Goal: Task Accomplishment & Management: Use online tool/utility

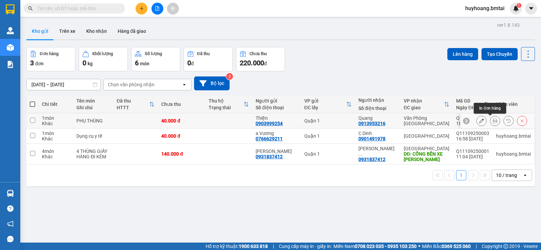
click at [493, 119] on icon at bounding box center [495, 120] width 5 height 5
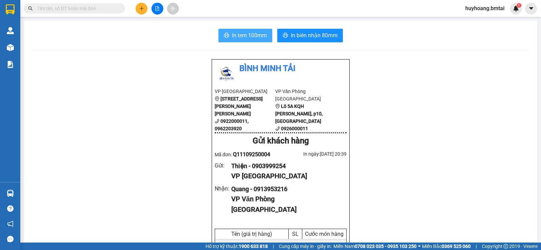
click at [231, 41] on button "In tem 100mm" at bounding box center [245, 36] width 54 height 14
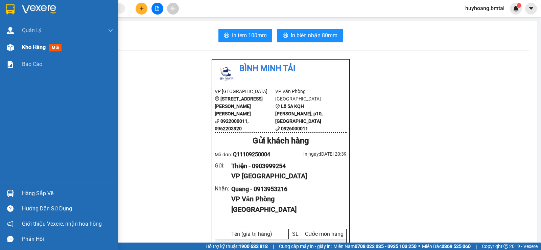
click at [30, 48] on span "Kho hàng" at bounding box center [34, 47] width 24 height 6
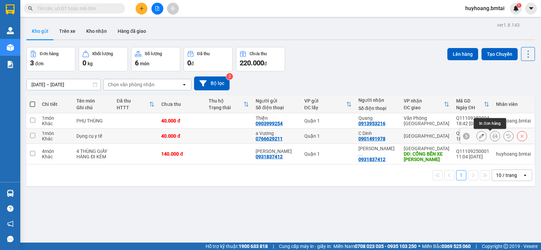
click at [493, 137] on icon at bounding box center [495, 136] width 5 height 5
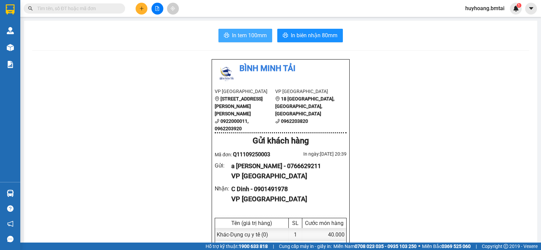
click at [263, 33] on span "In tem 100mm" at bounding box center [249, 35] width 35 height 8
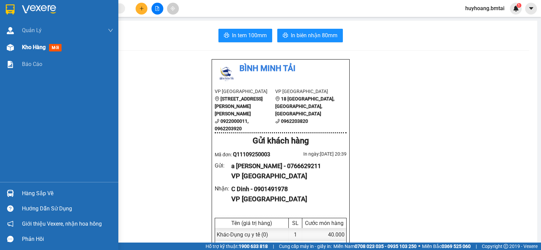
click at [30, 48] on span "Kho hàng" at bounding box center [34, 47] width 24 height 6
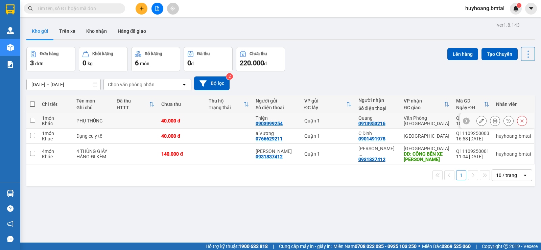
click at [213, 123] on td at bounding box center [228, 120] width 47 height 15
checkbox input "true"
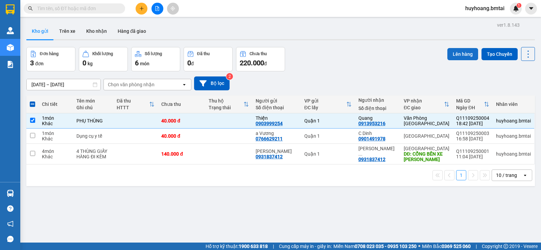
click at [464, 52] on button "Lên hàng" at bounding box center [462, 54] width 31 height 12
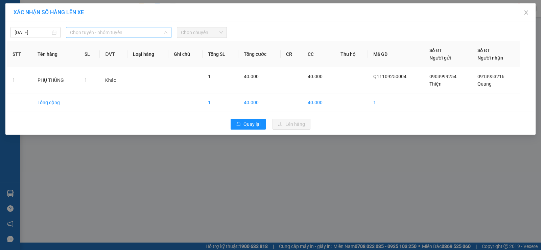
click at [116, 36] on span "Chọn tuyến - nhóm tuyến" at bounding box center [118, 32] width 97 height 10
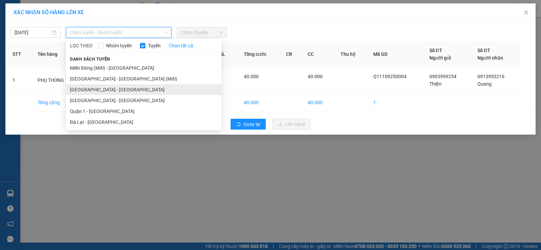
click at [105, 87] on li "Sài Gòn - Đà Lạt" at bounding box center [144, 89] width 156 height 11
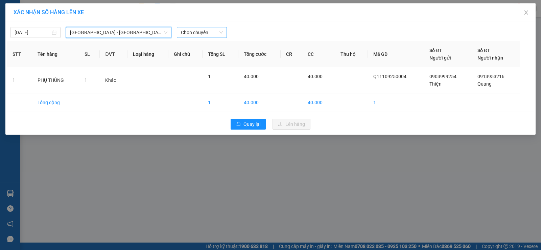
drag, startPoint x: 203, startPoint y: 26, endPoint x: 200, endPoint y: 33, distance: 7.6
click at [203, 28] on div "11/09/2025 Sài Gòn - Đà Lạt Sài Gòn - Đà Lạt LỌC THEO Nhóm tuyến Tuyến Chọn tất…" at bounding box center [270, 31] width 527 height 14
click at [199, 33] on span "Chọn chuyến" at bounding box center [202, 32] width 42 height 10
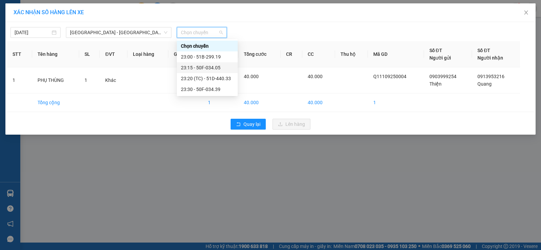
click at [218, 66] on div "23:15 - 50F-034.05" at bounding box center [207, 67] width 53 height 7
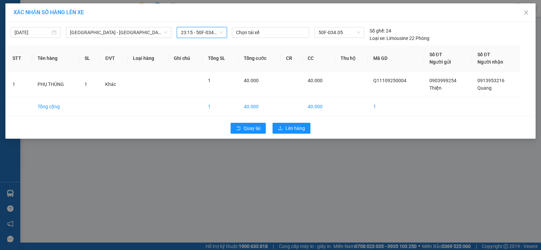
click at [206, 33] on span "23:15 - 50F-034.05" at bounding box center [202, 32] width 42 height 10
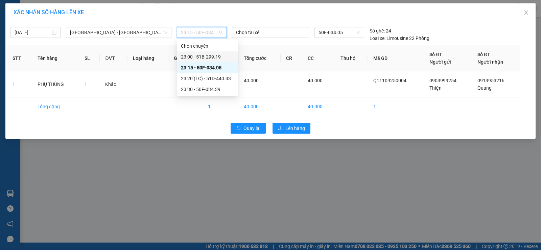
click at [213, 52] on div "23:00 - 51B-299.19" at bounding box center [207, 56] width 61 height 11
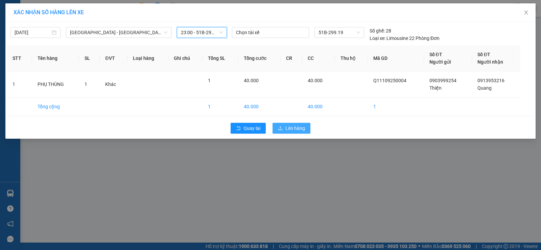
click at [290, 130] on span "Lên hàng" at bounding box center [295, 127] width 20 height 7
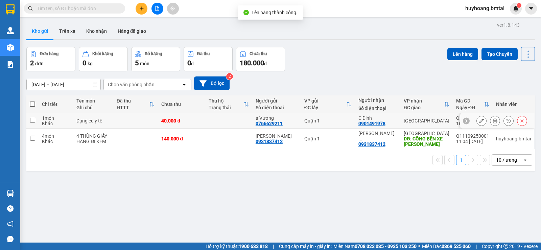
click at [241, 123] on td at bounding box center [228, 120] width 47 height 15
checkbox input "true"
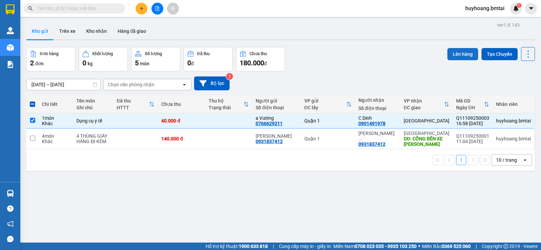
click at [458, 56] on button "Lên hàng" at bounding box center [462, 54] width 31 height 12
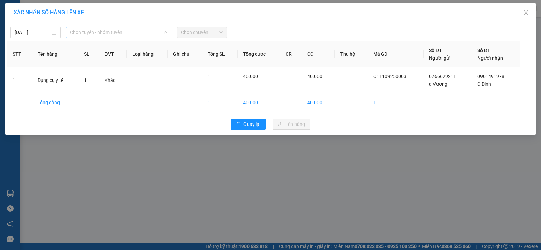
click at [96, 30] on span "Chọn tuyến - nhóm tuyến" at bounding box center [118, 32] width 97 height 10
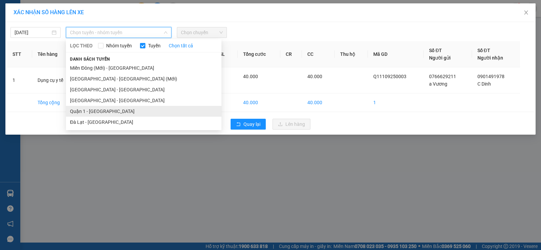
click at [104, 111] on li "Quận 1 - Nha Trang" at bounding box center [144, 111] width 156 height 11
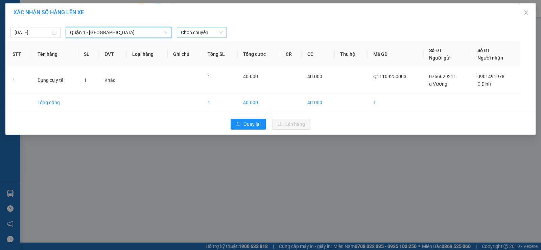
click at [187, 33] on span "Chọn chuyến" at bounding box center [202, 32] width 42 height 10
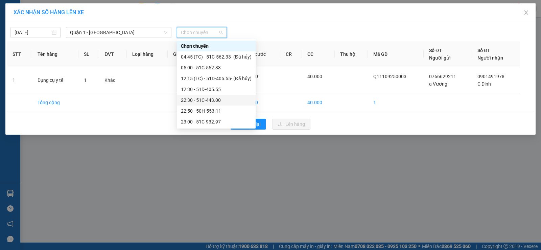
click at [224, 103] on div "22:30 - 51C-443.00" at bounding box center [216, 99] width 71 height 7
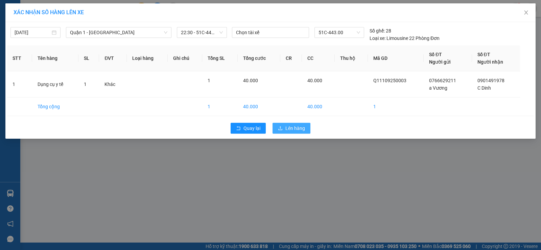
click at [286, 128] on span "Lên hàng" at bounding box center [295, 127] width 20 height 7
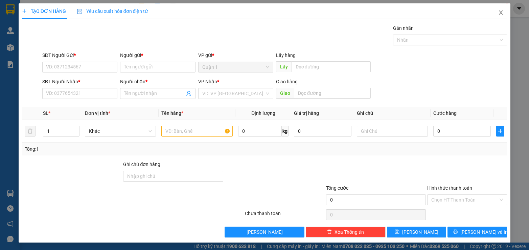
click at [495, 9] on span "Close" at bounding box center [500, 12] width 19 height 19
click at [288, 231] on button "Lưu nháp" at bounding box center [265, 231] width 80 height 11
click at [511, 17] on icon "close" at bounding box center [510, 17] width 3 height 3
click at [498, 13] on icon "close" at bounding box center [500, 12] width 5 height 5
